Goal: Find specific page/section: Find specific page/section

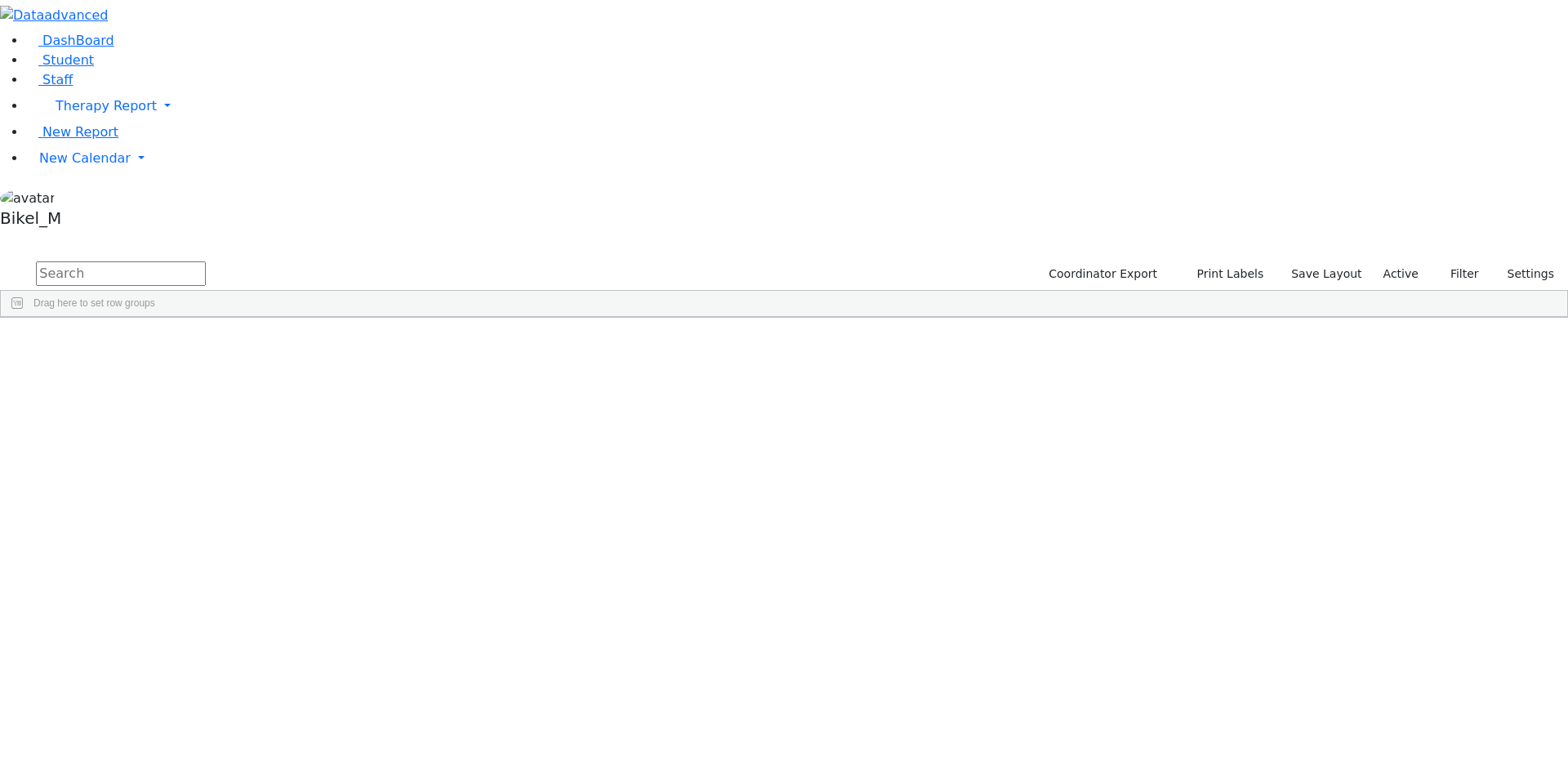
click at [342, 291] on div "Drag here to set row groups" at bounding box center [784, 304] width 1566 height 26
click at [206, 262] on input "text" at bounding box center [121, 273] width 170 height 24
click at [72, 87] on link "Staff" at bounding box center [49, 79] width 46 height 15
click at [87, 68] on link "Student" at bounding box center [60, 60] width 68 height 15
